Goal: Task Accomplishment & Management: Manage account settings

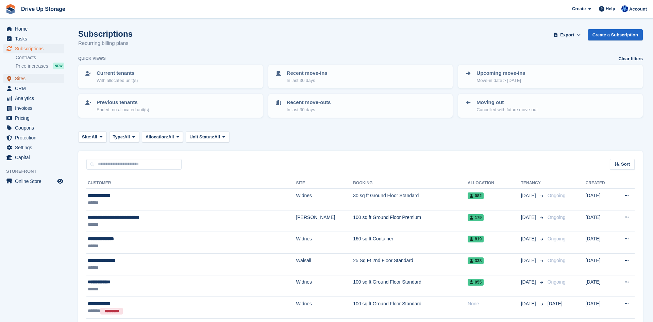
click at [20, 78] on span "Sites" at bounding box center [35, 79] width 41 height 10
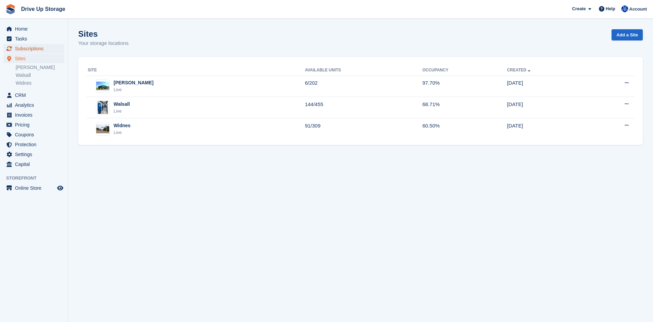
click at [47, 52] on span "Subscriptions" at bounding box center [35, 49] width 41 height 10
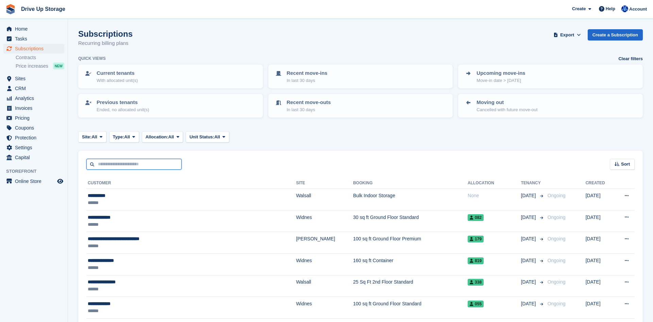
click at [137, 166] on input "text" at bounding box center [133, 164] width 95 height 11
type input "****"
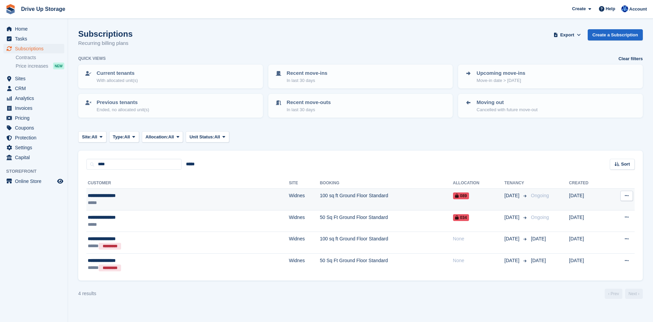
click at [345, 197] on td "100 sq ft Ground Floor Standard" at bounding box center [386, 200] width 133 height 22
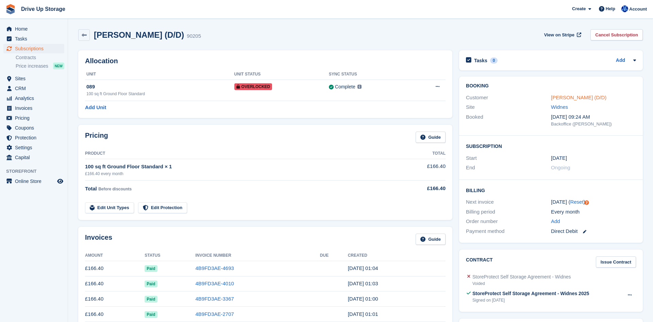
click at [582, 97] on link "Julie Engh (D/D)" at bounding box center [578, 98] width 55 height 6
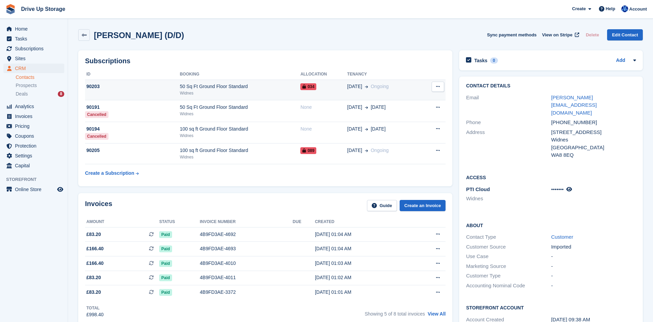
click at [439, 87] on icon at bounding box center [438, 86] width 4 height 4
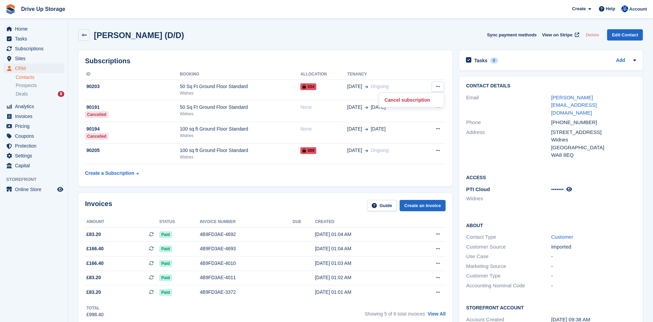
click at [267, 62] on h2 "Subscriptions" at bounding box center [265, 61] width 361 height 8
click at [83, 32] on link at bounding box center [84, 35] width 12 height 12
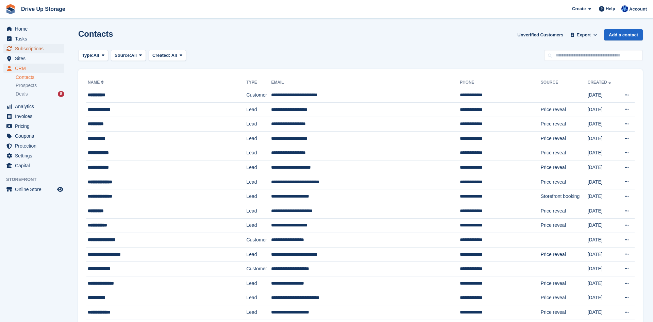
click at [28, 51] on span "Subscriptions" at bounding box center [35, 49] width 41 height 10
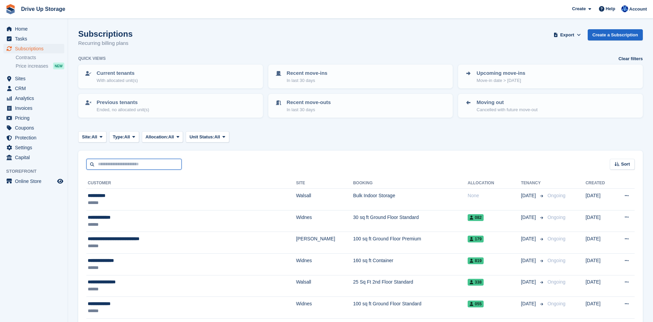
click at [126, 167] on input "text" at bounding box center [133, 164] width 95 height 11
type input "****"
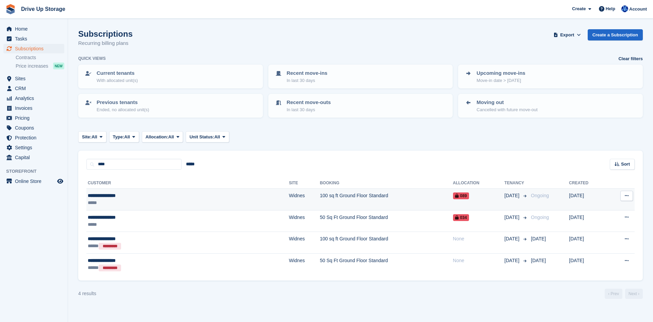
click at [320, 194] on td "100 sq ft Ground Floor Standard" at bounding box center [386, 200] width 133 height 22
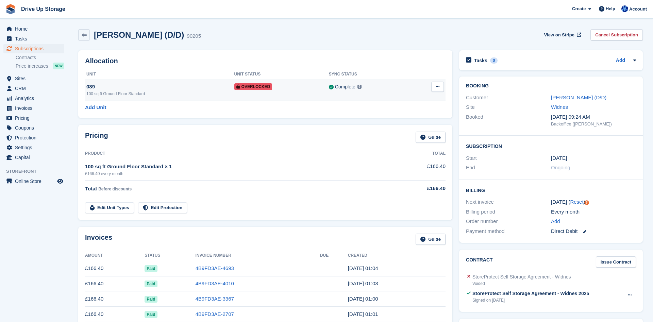
click at [440, 84] on button at bounding box center [437, 87] width 13 height 10
click at [412, 102] on p "Remove Overlock" at bounding box center [411, 100] width 59 height 9
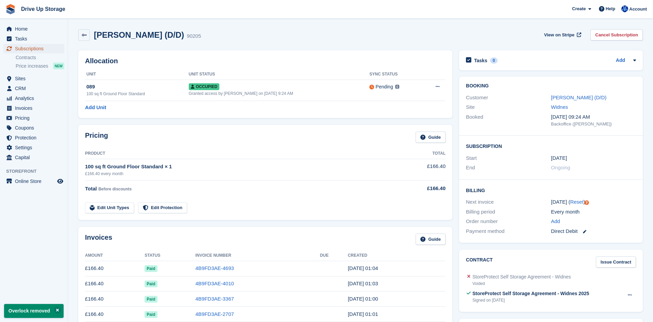
click at [22, 50] on span "Subscriptions" at bounding box center [35, 49] width 41 height 10
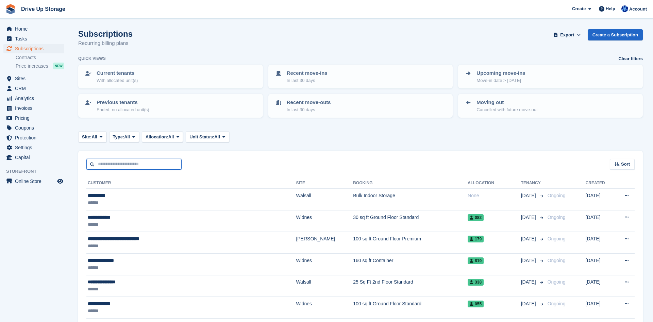
click at [138, 167] on input "text" at bounding box center [133, 164] width 95 height 11
type input "****"
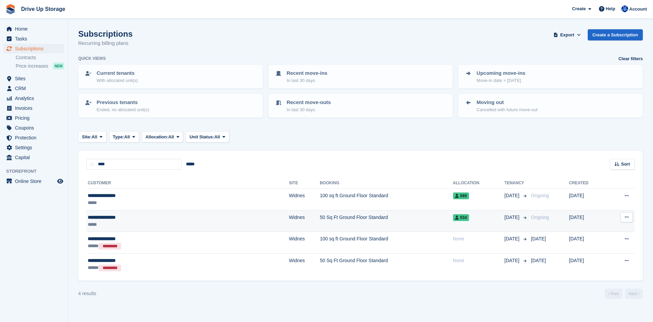
click at [386, 222] on td "50 Sq Ft Ground Floor Standard" at bounding box center [386, 221] width 133 height 22
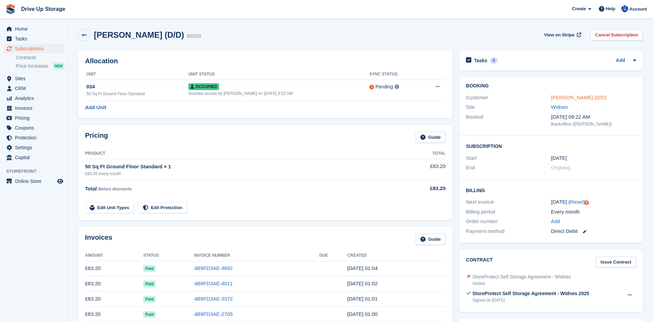
click at [559, 98] on link "[PERSON_NAME] (D/D)" at bounding box center [578, 98] width 55 height 6
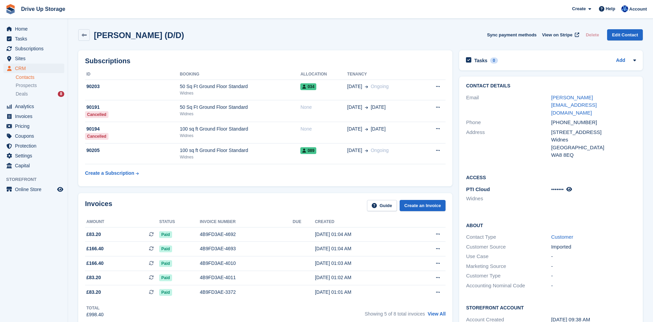
drag, startPoint x: 626, startPoint y: 308, endPoint x: 653, endPoint y: 21, distance: 288.8
